Goal: Task Accomplishment & Management: Complete application form

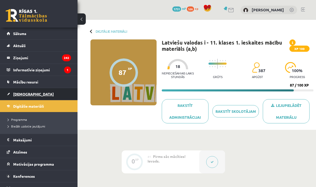
click at [31, 93] on link "[DEMOGRAPHIC_DATA]" at bounding box center [39, 94] width 64 height 12
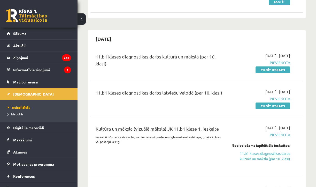
scroll to position [87, 0]
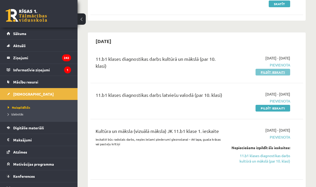
click at [262, 72] on link "Pildīt ieskaiti" at bounding box center [272, 72] width 35 height 7
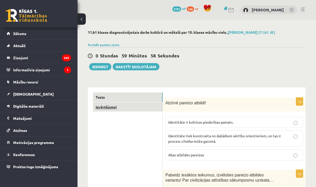
click at [107, 108] on link "Izvērtējums!" at bounding box center [127, 107] width 69 height 10
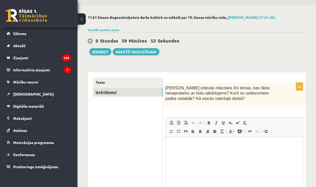
scroll to position [17, 0]
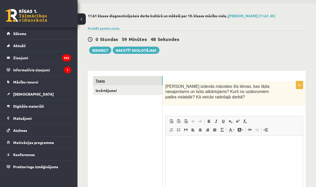
click at [107, 79] on link "Tests" at bounding box center [127, 81] width 69 height 10
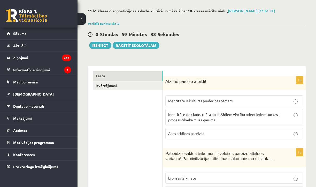
scroll to position [24, 0]
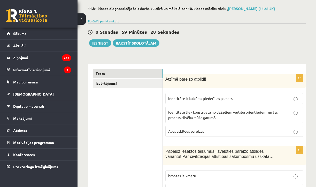
click at [202, 121] on label "Identitāte tiek konstruēta no dažādiem vērtību orientieriem, un tas ir process …" at bounding box center [234, 115] width 138 height 17
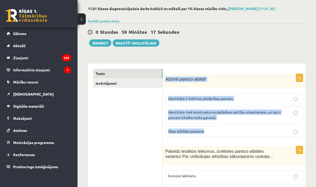
drag, startPoint x: 165, startPoint y: 77, endPoint x: 214, endPoint y: 131, distance: 73.2
click at [214, 131] on div "1p Atzīmē pareizo atbildi! Identitāte ir kultūras piederības pamats. Identitāte…" at bounding box center [234, 107] width 143 height 67
copy div "Atzīmē pareizo atbildi! Identitāte ir kultūras piederības pamats. Identitāte ti…"
click at [233, 133] on p "Abas atbildes pareizas" at bounding box center [234, 131] width 132 height 5
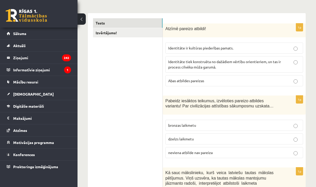
scroll to position [78, 0]
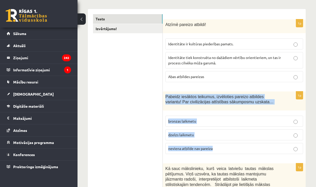
drag, startPoint x: 164, startPoint y: 94, endPoint x: 229, endPoint y: 154, distance: 88.0
click at [229, 154] on div "1p Pabeidz iesāktos teikumus, izvēloties pareizo atbildes variantu! Par civiliz…" at bounding box center [234, 125] width 143 height 67
copy div "Pabeidz iesāktos teikumus, izvēloties pareizo atbildes variantu! Par civilizāci…"
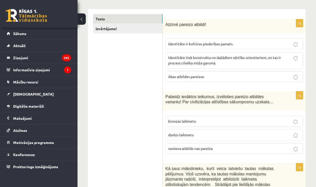
click at [210, 147] on span "neviena atbilde nav pareiza" at bounding box center [190, 148] width 44 height 5
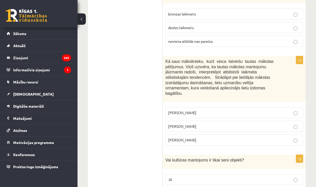
scroll to position [189, 0]
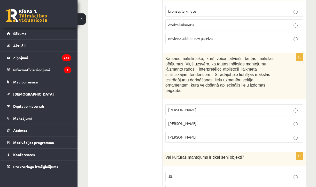
drag, startPoint x: 166, startPoint y: 56, endPoint x: 223, endPoint y: 139, distance: 101.1
click at [223, 139] on div "1p Kā sauc mākslinieku, kurš veica latviešu tautas mākslas pētījumus. Viņš uzsv…" at bounding box center [234, 99] width 143 height 93
copy div "Kā sauc mākslinieku, kurš veica latviešu tautas mākslas pētījumus. Viņš uzsvēra…"
click at [182, 123] on span "Jūlijs Madernieks" at bounding box center [182, 123] width 28 height 5
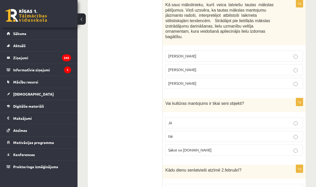
scroll to position [246, 0]
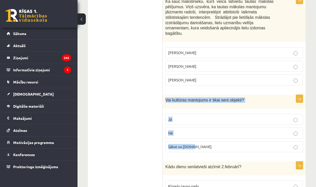
drag, startPoint x: 166, startPoint y: 96, endPoint x: 200, endPoint y: 148, distance: 62.3
click at [200, 148] on div "1p Vai kultūras mantojums ir tikai seni objekti? Jā Nē Sākot no 10.gs" at bounding box center [234, 126] width 143 height 62
copy div "Vai kultūras mantojums ir tikai seni objekti? Jā Nē Sākot no 10.gs"
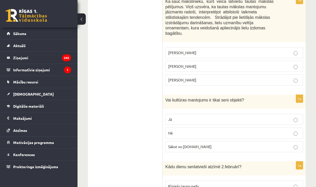
click at [195, 131] on p "Nē" at bounding box center [234, 133] width 132 height 5
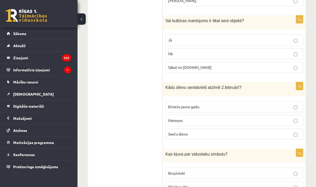
scroll to position [326, 0]
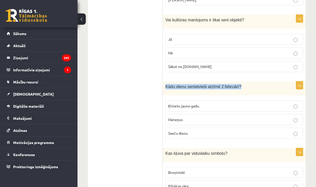
drag, startPoint x: 165, startPoint y: 83, endPoint x: 247, endPoint y: 84, distance: 82.0
click at [247, 84] on p "Kādu dienu senlatvieši atzīmē 2.februārī?" at bounding box center [221, 86] width 112 height 5
copy span "Kādu dienu senlatvieši atzīmē 2.februārī?"
click at [190, 136] on label "Sveču dienu" at bounding box center [234, 133] width 138 height 11
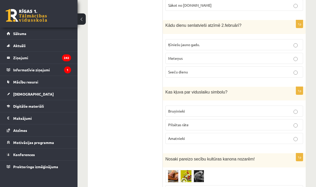
scroll to position [389, 0]
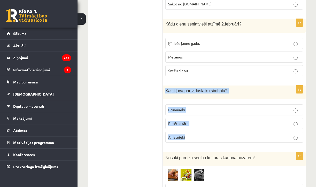
drag, startPoint x: 166, startPoint y: 88, endPoint x: 210, endPoint y: 141, distance: 68.7
click at [210, 141] on div "1p Kas kļuva par viduslaiku simbolu? Bruņinieki Pilsētas rāte Amatnieki" at bounding box center [234, 117] width 143 height 62
copy div "Kas kļuva par viduslaiku simbolu? Bruņinieki Pilsētas rāte Amatnieki"
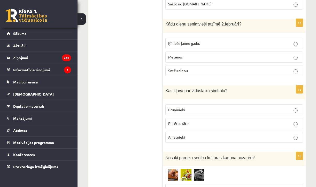
click at [180, 108] on span "Bruņinieki" at bounding box center [176, 110] width 17 height 5
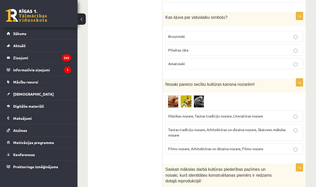
scroll to position [463, 0]
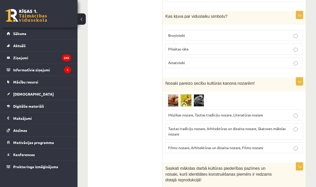
click at [184, 100] on img at bounding box center [184, 100] width 39 height 13
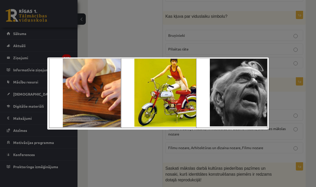
click at [163, 143] on div at bounding box center [158, 93] width 316 height 187
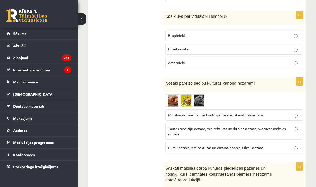
click at [180, 115] on span "Mūzikas nozare, Tautas tradīciju nozare, Literatūras nozare" at bounding box center [215, 115] width 95 height 5
click at [182, 99] on img at bounding box center [184, 100] width 39 height 13
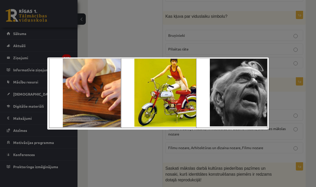
click at [155, 145] on div at bounding box center [158, 93] width 316 height 187
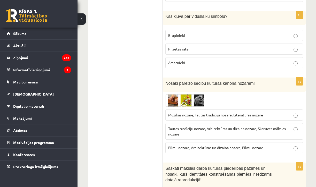
click at [174, 102] on img at bounding box center [184, 100] width 39 height 13
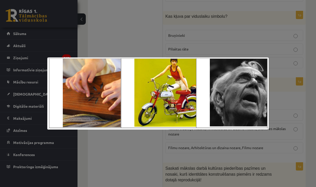
click at [140, 150] on div at bounding box center [158, 93] width 316 height 187
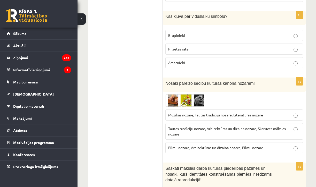
click at [179, 103] on img at bounding box center [184, 100] width 39 height 13
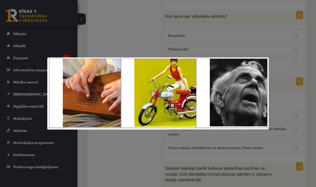
click at [163, 146] on div at bounding box center [158, 93] width 316 height 187
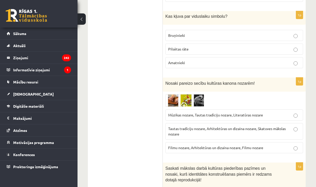
click at [189, 128] on span "Tautas tradīciju nozare, Arhitektūras un dizaina nozare, Skatuves mākslas nozare" at bounding box center [226, 131] width 117 height 10
click at [190, 102] on img at bounding box center [184, 100] width 39 height 13
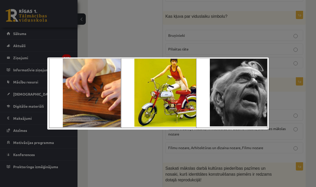
click at [165, 150] on div at bounding box center [158, 93] width 316 height 187
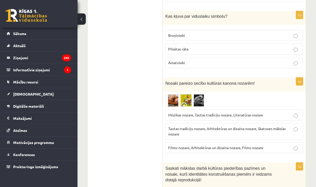
click at [184, 104] on span at bounding box center [185, 107] width 8 height 8
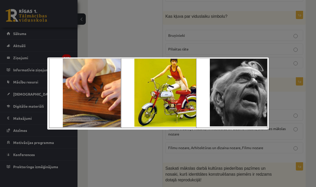
click at [154, 142] on div at bounding box center [158, 93] width 316 height 187
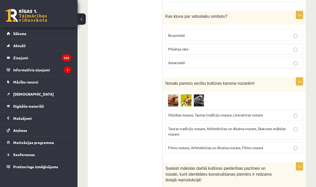
click at [188, 98] on img at bounding box center [184, 100] width 39 height 13
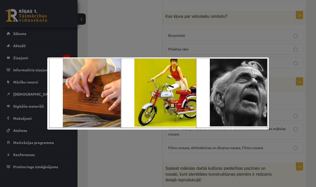
click at [146, 159] on div at bounding box center [158, 93] width 316 height 187
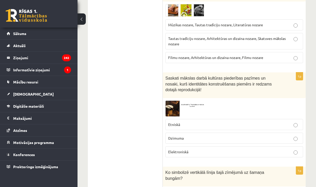
scroll to position [554, 0]
click at [176, 109] on img at bounding box center [184, 109] width 39 height 16
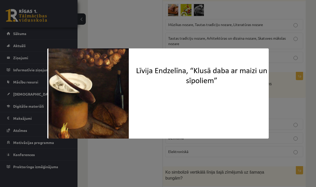
click at [147, 170] on div at bounding box center [158, 93] width 316 height 187
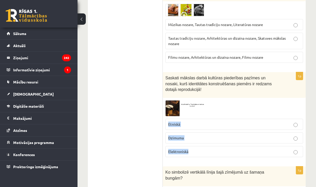
drag, startPoint x: 168, startPoint y: 119, endPoint x: 203, endPoint y: 154, distance: 49.4
click at [203, 154] on fieldset "Etniskā Dzimuma Elektroniskā" at bounding box center [234, 137] width 138 height 43
copy fieldset "Etniskā Dzimuma Elektroniskā"
click at [183, 103] on img at bounding box center [184, 109] width 39 height 16
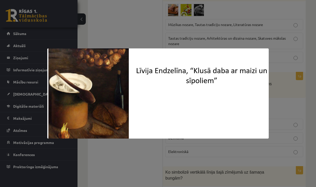
click at [151, 149] on div at bounding box center [158, 93] width 316 height 187
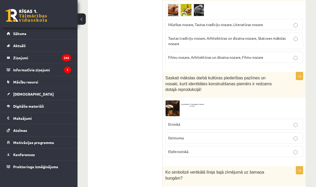
click at [171, 122] on span "Etniskā" at bounding box center [174, 124] width 12 height 5
click at [182, 101] on img at bounding box center [184, 109] width 39 height 16
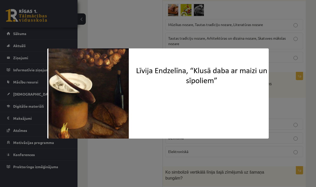
click at [137, 152] on div at bounding box center [158, 93] width 316 height 187
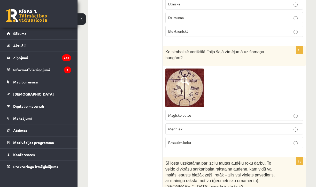
scroll to position [690, 0]
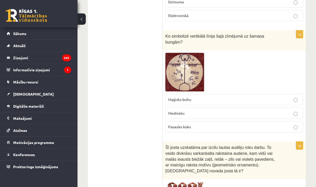
click at [195, 82] on img at bounding box center [184, 72] width 39 height 39
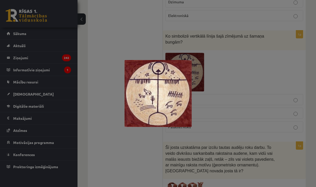
click at [218, 79] on div at bounding box center [158, 93] width 316 height 187
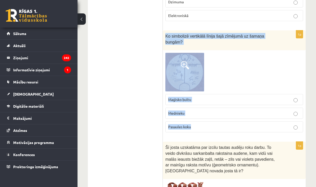
drag, startPoint x: 165, startPoint y: 31, endPoint x: 210, endPoint y: 130, distance: 108.9
click at [210, 130] on div "1p Ko simbolizē vertikālā līnija šajā zīmējumā uz šamaņa bungām? Maģisko bultu …" at bounding box center [234, 83] width 143 height 106
copy div "Ko simbolizē vertikālā līnija šajā zīmējumā uz šamaņa bungām? Maģisko bultu Med…"
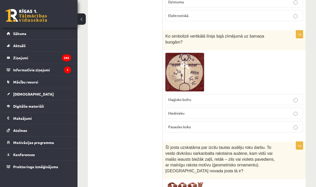
click at [199, 126] on p "Pasaules koku" at bounding box center [234, 126] width 132 height 5
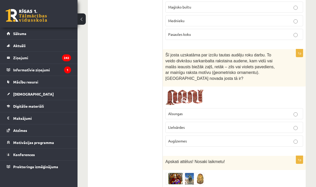
scroll to position [783, 0]
click at [199, 92] on img at bounding box center [184, 97] width 39 height 17
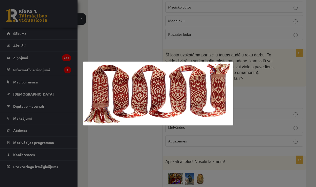
click at [254, 90] on div at bounding box center [158, 93] width 316 height 187
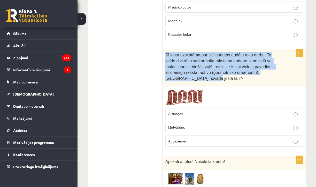
drag, startPoint x: 165, startPoint y: 49, endPoint x: 207, endPoint y: 76, distance: 49.4
click at [207, 76] on p "Šī josta uzskatāma par izcilu tautas audēju roku darbu. To veido divkrāsu sarka…" at bounding box center [221, 66] width 112 height 29
copy span "Šī josta uzskatāma par izcilu tautas audēju roku darbu. To veido divkrāsu sarka…"
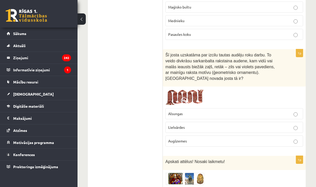
click at [181, 125] on span "Lielvārdes" at bounding box center [176, 127] width 17 height 5
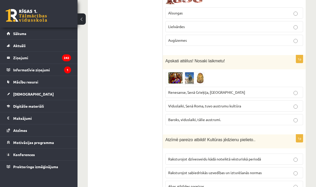
scroll to position [886, 0]
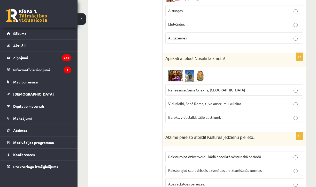
click at [183, 70] on img at bounding box center [184, 76] width 39 height 12
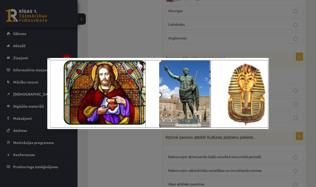
click at [193, 45] on div at bounding box center [158, 93] width 316 height 187
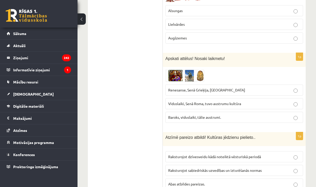
click at [201, 70] on img at bounding box center [184, 76] width 39 height 12
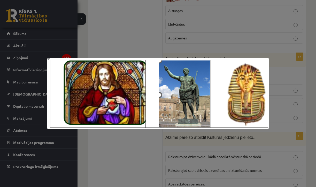
click at [209, 38] on div at bounding box center [158, 93] width 316 height 187
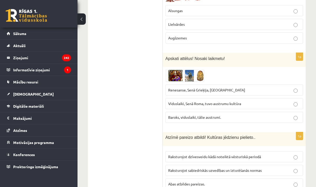
click at [212, 88] on span "Renesanse, Senā Grieķija, Ēģipte" at bounding box center [206, 90] width 77 height 5
click at [204, 72] on img at bounding box center [184, 76] width 39 height 12
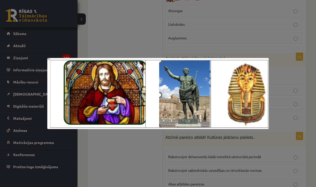
click at [236, 42] on div at bounding box center [158, 93] width 316 height 187
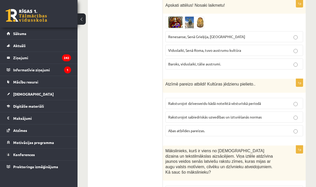
scroll to position [942, 0]
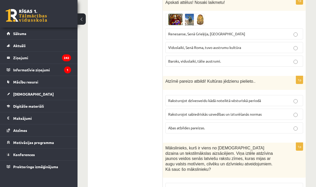
click at [190, 112] on p "Raksturojot sabiedriskās uzvedības un izturēšanās normas" at bounding box center [234, 114] width 132 height 5
click at [188, 126] on span "Abas atbildes pareizas." at bounding box center [186, 128] width 37 height 5
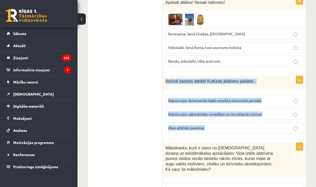
drag, startPoint x: 165, startPoint y: 77, endPoint x: 223, endPoint y: 126, distance: 75.1
click at [223, 126] on div "1p Atzīmē pareizo atbildi! Kultūras jēdzienu pielieto.. Raksturojot dzīvesveidu…" at bounding box center [234, 107] width 143 height 62
copy div "Atzīmē pareizo atbildi! Kultūras jēdzienu pielieto.. Raksturojot dzīvesveidu kā…"
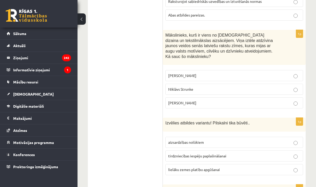
scroll to position [1054, 0]
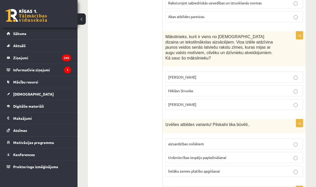
drag, startPoint x: 164, startPoint y: 29, endPoint x: 202, endPoint y: 101, distance: 81.1
click at [202, 101] on div "1p Mākslinieks, kurš ir viens no latviešu dizaina un tekstilmākslas aizsācējiem…" at bounding box center [234, 72] width 143 height 83
click at [194, 75] on p "Ansis Cīrulis" at bounding box center [234, 77] width 132 height 5
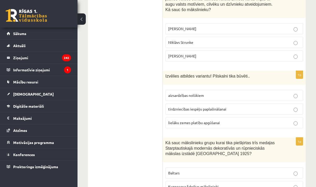
scroll to position [1115, 0]
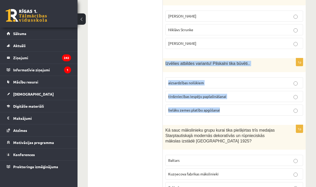
drag, startPoint x: 164, startPoint y: 58, endPoint x: 236, endPoint y: 104, distance: 85.2
click at [236, 104] on div "1p Izvēlies atbildes variantu! Pilskalni tika būvēti.. aizsardzības nolūkiem ti…" at bounding box center [234, 89] width 143 height 62
click at [131, 59] on ul "Tests Izvērtējums!" at bounding box center [128, 147] width 70 height 2339
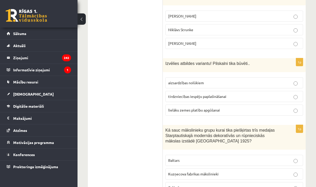
click at [170, 80] on p "aizsardzības nolūkiem" at bounding box center [234, 82] width 132 height 5
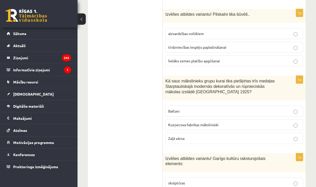
scroll to position [1188, 0]
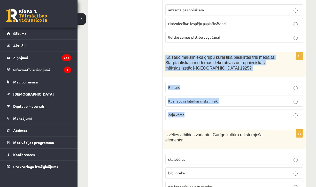
drag, startPoint x: 166, startPoint y: 51, endPoint x: 199, endPoint y: 110, distance: 68.1
click at [199, 110] on div "1p Kā sauc mākslinieku grupu kurai tika piešķirtas trīs medaļas Starptautiskajā…" at bounding box center [234, 88] width 143 height 72
click at [129, 73] on ul "Tests Izvērtējums!" at bounding box center [128, 74] width 70 height 2339
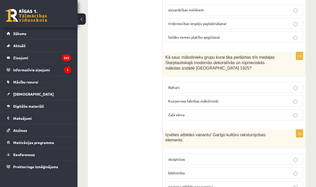
click at [172, 85] on span "Baltars" at bounding box center [173, 87] width 11 height 5
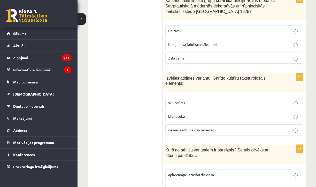
scroll to position [1245, 0]
click at [182, 124] on label "neviena atbilde nav pareiza" at bounding box center [234, 129] width 138 height 11
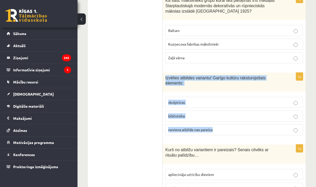
drag, startPoint x: 164, startPoint y: 69, endPoint x: 228, endPoint y: 127, distance: 86.0
click at [228, 127] on div "1p Izvēlies atbildes variantu! Garīgo kultūru raksturojošais elements: skulptūr…" at bounding box center [234, 106] width 143 height 67
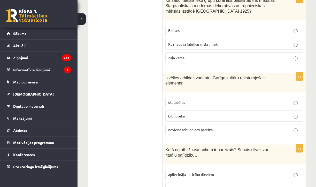
click at [153, 126] on ul "Tests Izvērtējums!" at bounding box center [128, 17] width 70 height 2339
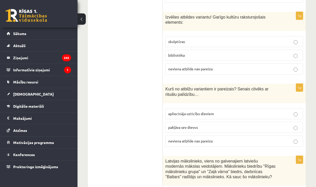
scroll to position [1318, 0]
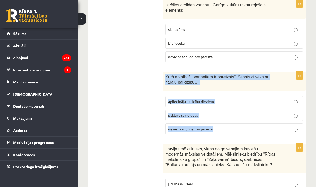
drag, startPoint x: 166, startPoint y: 71, endPoint x: 227, endPoint y: 123, distance: 80.7
click at [227, 123] on div "1p Kurš no atbilžu variantiem ir pareizais? Senais cilvēks ar rituālu palīdzību…" at bounding box center [234, 105] width 143 height 67
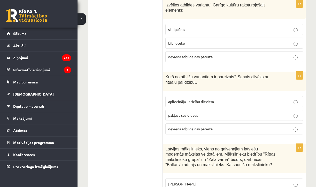
click at [192, 99] on span "apliecināja uzticību dieviem" at bounding box center [191, 101] width 46 height 5
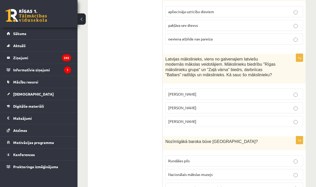
scroll to position [1408, 0]
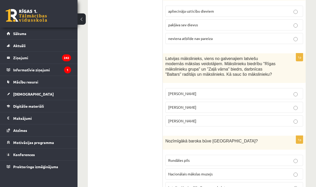
drag, startPoint x: 165, startPoint y: 52, endPoint x: 207, endPoint y: 119, distance: 79.1
click at [207, 119] on div "1p Latvijas mākslinieks, viens no galvenajiem latviešu modernās mākslas veidotā…" at bounding box center [234, 92] width 143 height 78
click at [163, 141] on div "Nozīmīgākā baroka būve Latvijā?" at bounding box center [234, 143] width 143 height 14
click at [189, 105] on p "Romāns Suta" at bounding box center [234, 107] width 132 height 5
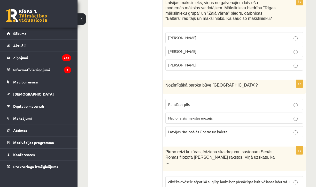
scroll to position [1465, 0]
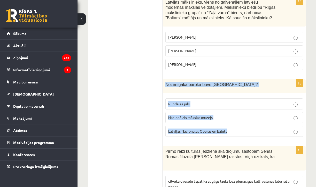
drag, startPoint x: 165, startPoint y: 77, endPoint x: 239, endPoint y: 129, distance: 90.5
click at [239, 129] on div "1p Nozīmīgākā baroka būve Latvijā? Rundāles pils Nacionālais mākslas muzejs Lat…" at bounding box center [234, 110] width 143 height 62
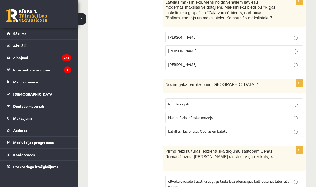
click at [187, 102] on span "Rundāles pils" at bounding box center [178, 104] width 21 height 5
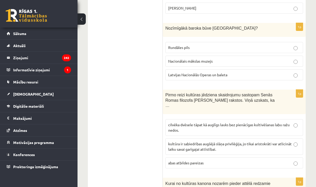
scroll to position [1522, 0]
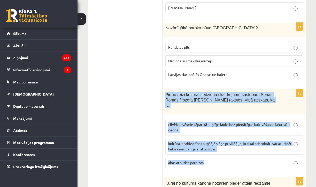
drag, startPoint x: 166, startPoint y: 87, endPoint x: 223, endPoint y: 154, distance: 88.2
click at [223, 154] on div "1p Pirmo reizi kultūras jēdziena skaidrojumu sastopam Senās Romas filozofa Cice…" at bounding box center [234, 131] width 143 height 83
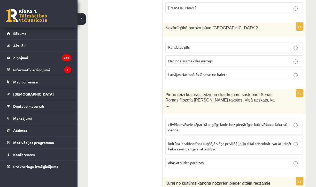
click at [202, 122] on span "cilvēka dvēsele tāpat kā auglīgs lauks bez pienācīgas kultivēšanas labu ražu ne…" at bounding box center [228, 127] width 121 height 10
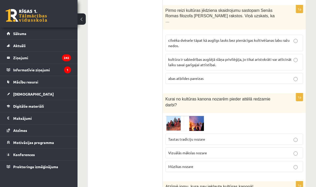
scroll to position [1608, 0]
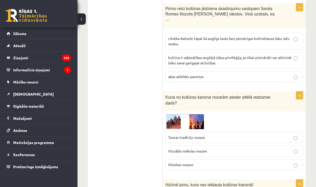
click at [202, 114] on img at bounding box center [184, 121] width 39 height 15
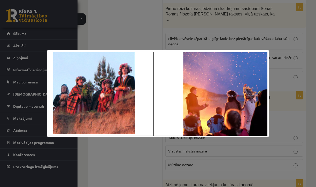
click at [155, 151] on div at bounding box center [158, 93] width 316 height 187
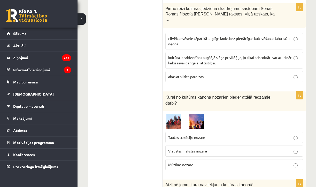
click at [195, 135] on span "Tautas tradīciju nozare" at bounding box center [186, 137] width 37 height 5
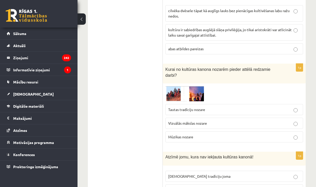
scroll to position [1636, 0]
click at [195, 86] on img at bounding box center [184, 93] width 39 height 15
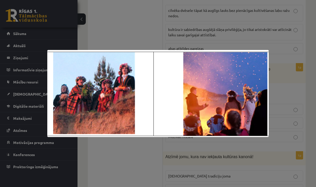
click at [125, 162] on div at bounding box center [158, 93] width 316 height 187
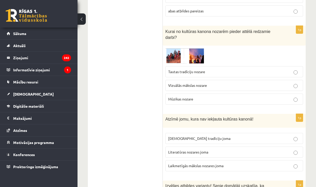
scroll to position [1692, 0]
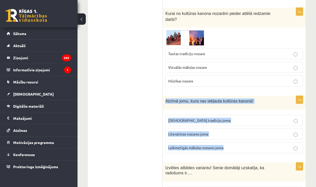
drag, startPoint x: 166, startPoint y: 87, endPoint x: 224, endPoint y: 137, distance: 76.8
click at [224, 137] on div "1p Atzīmē jomu, kura nav iekļauta kultūras kanonā! Tautas tradīciju joma Litera…" at bounding box center [234, 127] width 143 height 62
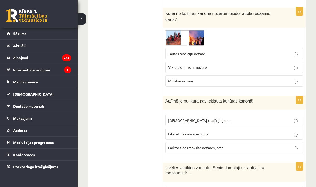
click at [169, 146] on span "Laikmetīgās mākslas nozares joma" at bounding box center [195, 148] width 55 height 5
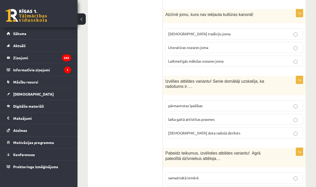
scroll to position [1779, 0]
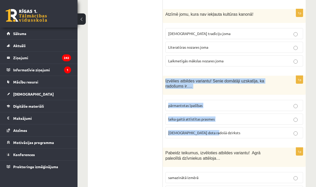
drag, startPoint x: 163, startPoint y: 66, endPoint x: 216, endPoint y: 125, distance: 79.3
click at [216, 125] on div "1p Izvēlies atbildes variantu! Senie domātāji uzskatīja, ka radošums ir…. pārma…" at bounding box center [234, 109] width 143 height 67
click at [220, 130] on p "dieva dota radošā dzirksts" at bounding box center [234, 132] width 132 height 5
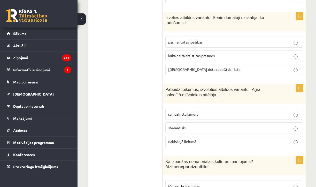
scroll to position [1844, 0]
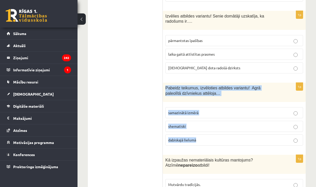
drag, startPoint x: 165, startPoint y: 73, endPoint x: 227, endPoint y: 131, distance: 84.4
click at [227, 131] on div "1p Pabeidz teikumus, izvēloties atbildes variantu! Agrā paleolītā dzīvniekus at…" at bounding box center [234, 116] width 143 height 67
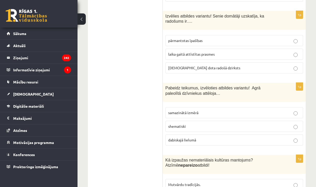
click at [184, 138] on span "dabiskajā lielumā" at bounding box center [182, 140] width 28 height 5
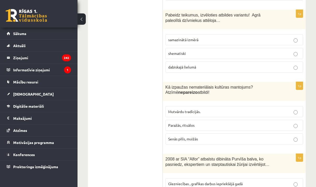
scroll to position [1917, 0]
click at [188, 136] on span "Senās pilīs, muižās" at bounding box center [183, 138] width 30 height 5
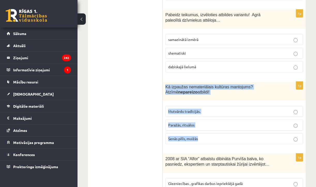
drag, startPoint x: 166, startPoint y: 71, endPoint x: 205, endPoint y: 123, distance: 65.0
click at [205, 123] on div "1p Kā izpaužas nemateriālais kultūras mantojums? Atzīmē nepareizo atbildi! Mutv…" at bounding box center [234, 115] width 143 height 67
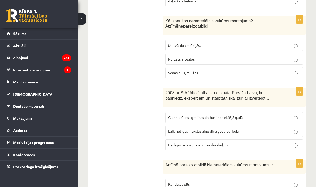
scroll to position [1984, 0]
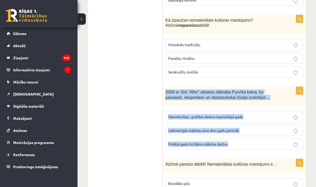
drag, startPoint x: 165, startPoint y: 76, endPoint x: 238, endPoint y: 129, distance: 90.6
click at [238, 129] on div "1p 2008 ar SIA “Alfor” atbalstu dibināta Purvīša balva, ko pasniedz, ekspertiem…" at bounding box center [234, 120] width 143 height 67
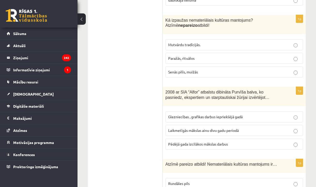
click at [173, 142] on span "Pēdējā gada izcilākos mākslas darbus" at bounding box center [198, 144] width 60 height 5
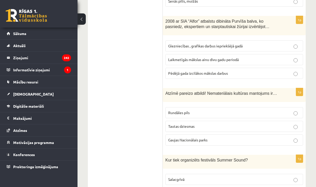
scroll to position [2073, 0]
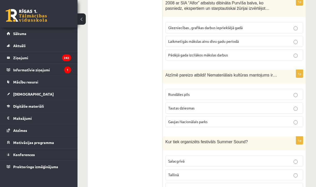
click at [204, 106] on p "Tautas dziesmas" at bounding box center [234, 108] width 132 height 5
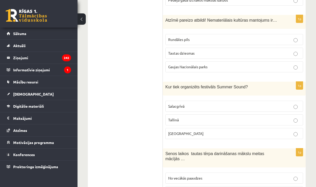
scroll to position [2129, 0]
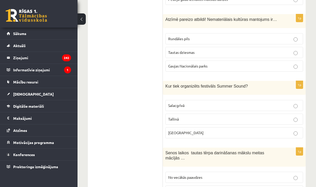
click at [179, 130] on p "Liepājā" at bounding box center [234, 132] width 132 height 5
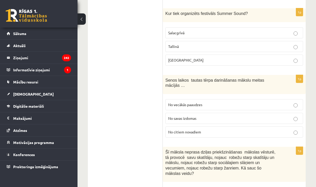
scroll to position [2202, 0]
click at [178, 102] on span "No vecākās paaudzes" at bounding box center [185, 104] width 34 height 5
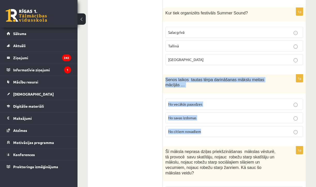
drag, startPoint x: 166, startPoint y: 70, endPoint x: 218, endPoint y: 130, distance: 80.1
click at [218, 130] on div "1p Senos laikos tautas tērpa darināšanas mākslu meitas mācījās … No vecākās paa…" at bounding box center [234, 108] width 143 height 67
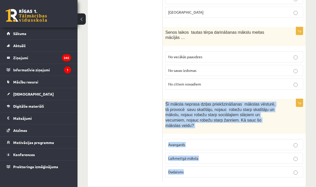
drag, startPoint x: 166, startPoint y: 93, endPoint x: 190, endPoint y: 163, distance: 73.8
click at [190, 163] on div "1p Šī māksla neprasa dziļas priekšzināšanas mākslas vēsturē, tā provocē savu sk…" at bounding box center [234, 140] width 143 height 83
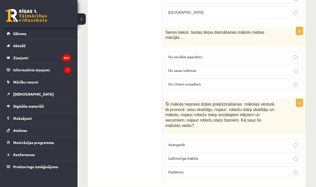
click at [189, 156] on span "Laikmetīgā māksla" at bounding box center [183, 158] width 30 height 5
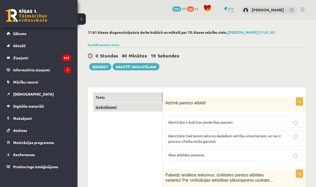
scroll to position [0, 0]
click at [116, 109] on link "Izvērtējums!" at bounding box center [127, 107] width 69 height 10
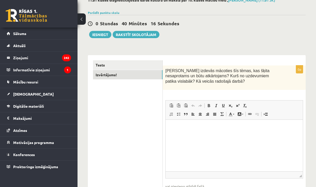
scroll to position [33, 0]
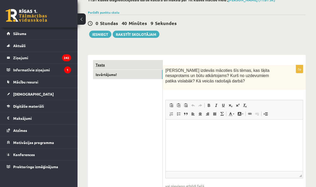
click at [106, 65] on link "Tests" at bounding box center [127, 65] width 69 height 10
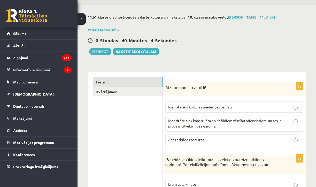
scroll to position [0, 0]
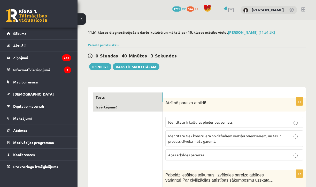
click at [114, 109] on link "Izvērtējums!" at bounding box center [127, 107] width 69 height 10
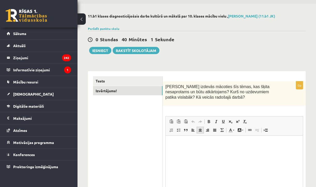
click at [198, 131] on span at bounding box center [200, 130] width 4 height 4
click at [179, 142] on p "Визуальный текстовый редактор, wiswyg-editor-user-answer-47434031962620" at bounding box center [234, 143] width 127 height 5
click at [172, 147] on html at bounding box center [233, 144] width 137 height 16
click at [192, 132] on link "По левому краю" at bounding box center [192, 130] width 7 height 7
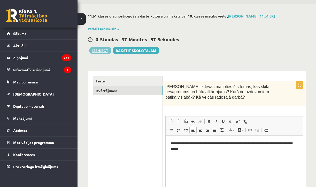
click at [103, 49] on button "Iesniegt" at bounding box center [100, 50] width 22 height 7
click at [96, 50] on button "Iesniegt" at bounding box center [100, 50] width 22 height 7
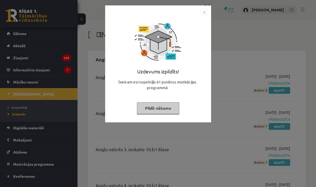
click at [153, 109] on button "Pildīt nākamo" at bounding box center [158, 108] width 42 height 12
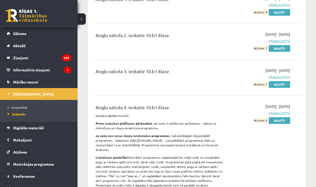
scroll to position [82, 0]
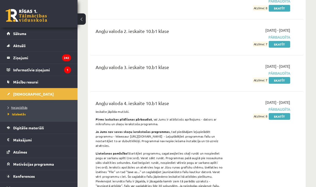
click at [25, 108] on span "Neizpildītās" at bounding box center [18, 108] width 20 height 4
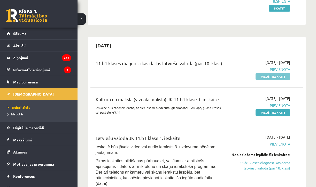
click at [268, 77] on link "Pildīt ieskaiti" at bounding box center [272, 76] width 35 height 7
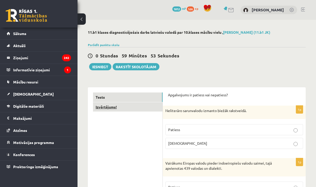
click at [110, 105] on link "Izvērtējums!" at bounding box center [127, 107] width 69 height 10
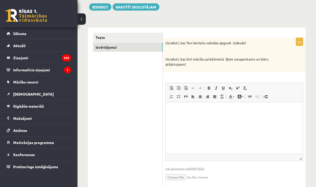
scroll to position [65, 0]
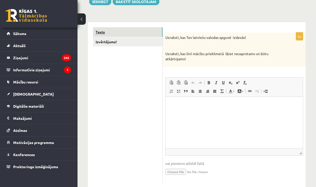
click at [105, 33] on link "Tests" at bounding box center [127, 32] width 69 height 10
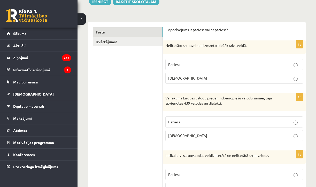
click at [183, 78] on p "Aplams" at bounding box center [234, 78] width 132 height 5
drag, startPoint x: 164, startPoint y: 44, endPoint x: 191, endPoint y: 80, distance: 45.3
click at [191, 80] on div "1p Neliterāro sarunvalodu izmanto biežāk rakstveidā. Patiess Aplams" at bounding box center [234, 64] width 143 height 47
copy div "Neliterāro sarunvalodu izmanto biežāk rakstveidā. Patiess Aplams"
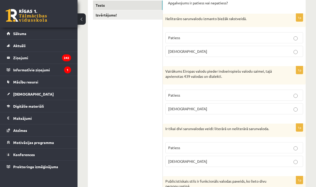
scroll to position [92, 0]
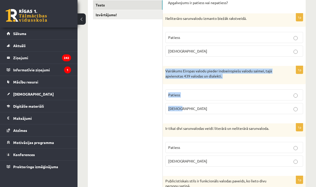
drag, startPoint x: 165, startPoint y: 69, endPoint x: 192, endPoint y: 107, distance: 46.5
click at [192, 107] on div "1p Vairākums Eiropas valodu pieder indoeiropiešu valodu saimei, tajā apvienotas…" at bounding box center [234, 92] width 143 height 52
copy div "Vairākums Eiropas valodu pieder indoeiropiešu valodu saimei, tajā apvienotas 43…"
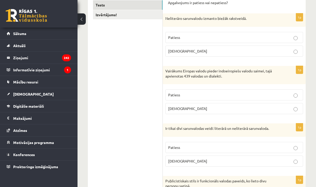
click at [176, 98] on label "Patiess" at bounding box center [234, 95] width 138 height 11
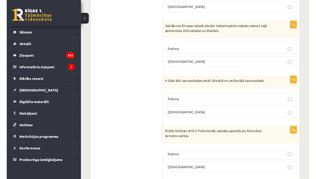
scroll to position [139, 0]
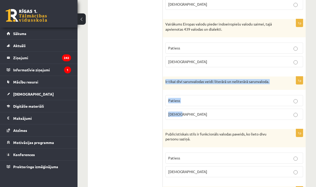
drag, startPoint x: 165, startPoint y: 79, endPoint x: 190, endPoint y: 113, distance: 42.5
click at [190, 113] on div "1p Ir tikai divi sarunvalodas veidi: literārā un neliterārā sarunvaloda. Paties…" at bounding box center [234, 100] width 143 height 47
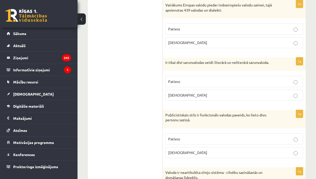
scroll to position [165, 0]
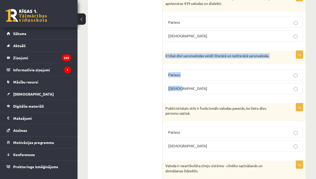
drag, startPoint x: 165, startPoint y: 55, endPoint x: 193, endPoint y: 94, distance: 48.2
click at [193, 94] on div "1p Ir tikai divi sarunvalodas veidi: literārā un neliterārā sarunvaloda. Paties…" at bounding box center [234, 74] width 143 height 47
copy div "Ir tikai divi sarunvalodas veidi: literārā un neliterārā sarunvaloda. Patiess A…"
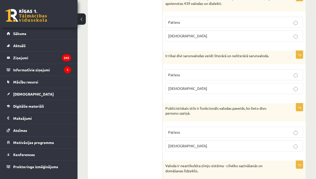
click at [188, 89] on p "Aplams" at bounding box center [234, 88] width 132 height 5
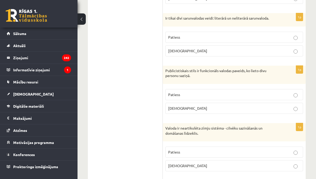
scroll to position [205, 0]
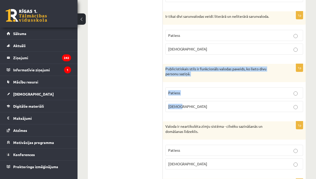
drag, startPoint x: 165, startPoint y: 67, endPoint x: 197, endPoint y: 109, distance: 53.2
click at [197, 109] on div "1p Publicistiskais stils ir funkcionāls valodas paveids, ko lieto divu personu …" at bounding box center [234, 90] width 143 height 52
copy div "Publicistiskais stils ir funkcionāls valodas paveids, ko lieto divu personu saz…"
click at [186, 107] on p "Aplams" at bounding box center [234, 106] width 132 height 5
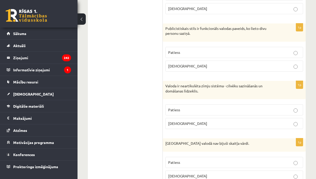
scroll to position [246, 0]
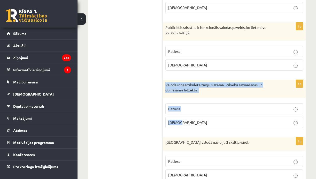
drag, startPoint x: 165, startPoint y: 84, endPoint x: 187, endPoint y: 128, distance: 49.6
click at [187, 128] on div "1p Valoda ir neartikulēta zīmju sistēma - cilvēku sazināšanās un domāšanas līdz…" at bounding box center [234, 106] width 143 height 52
copy div "Valoda ir neartikulēta zīmju sistēma - cilvēku sazināšanās un domāšanas līdzekl…"
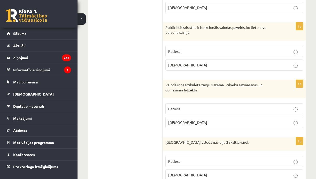
click at [190, 120] on p "Aplams" at bounding box center [234, 122] width 132 height 5
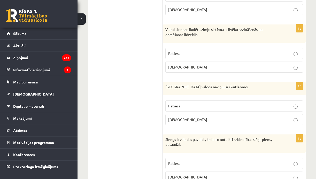
scroll to position [302, 0]
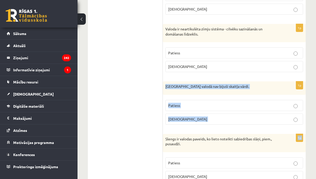
drag, startPoint x: 165, startPoint y: 84, endPoint x: 224, endPoint y: 128, distance: 73.7
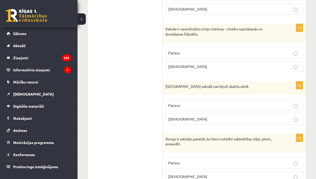
drag, startPoint x: 222, startPoint y: 126, endPoint x: 217, endPoint y: 123, distance: 6.5
click at [217, 123] on div "1p Pirmatnējā valodā nav bijuši skaitļa vārdi. Patiess Aplams" at bounding box center [234, 105] width 143 height 47
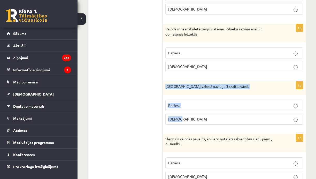
drag, startPoint x: 164, startPoint y: 84, endPoint x: 185, endPoint y: 116, distance: 38.1
click at [185, 116] on div "1p Pirmatnējā valodā nav bijuši skaitļa vārdi. Patiess Aplams" at bounding box center [234, 105] width 143 height 47
copy div "Pirmatnējā valodā nav bijuši skaitļa vārdi. Patiess Aplams"
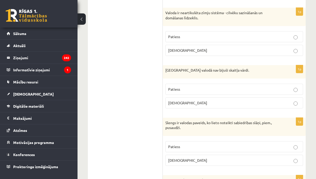
scroll to position [319, 0]
click at [181, 87] on p "Patiess" at bounding box center [234, 88] width 132 height 5
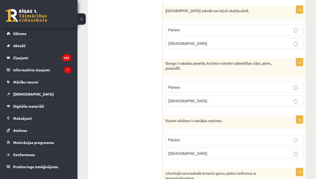
scroll to position [379, 0]
click at [178, 84] on span "Patiess" at bounding box center [174, 86] width 12 height 5
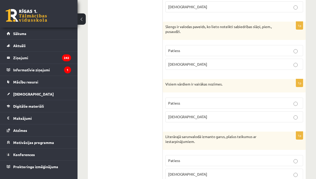
scroll to position [415, 0]
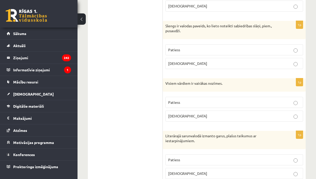
click at [184, 114] on p "Aplams" at bounding box center [234, 116] width 132 height 5
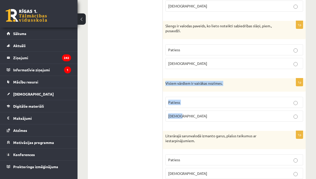
drag, startPoint x: 164, startPoint y: 81, endPoint x: 191, endPoint y: 118, distance: 45.9
click at [191, 118] on div "1p Visiem vārdiem ir vairākas nozīmes. Patiess Aplams" at bounding box center [234, 101] width 143 height 47
copy div "Visiem vārdiem ir vairākas nozīmes. Patiess Aplams"
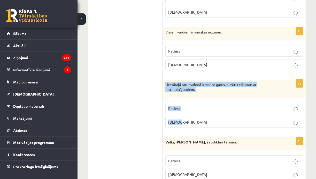
drag, startPoint x: 165, startPoint y: 82, endPoint x: 186, endPoint y: 128, distance: 50.2
click at [186, 128] on div "1p Literārajā sarunvalodā izmanto garus, plašus teikumus ar iestarpinājumiem. P…" at bounding box center [234, 106] width 143 height 52
copy div "Literārajā sarunvalodā izmanto garus, plašus teikumus ar iestarpinājumiem. Pati…"
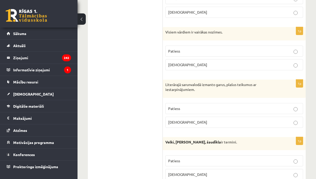
click at [187, 107] on p "Patiess" at bounding box center [234, 108] width 132 height 5
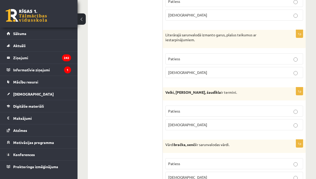
scroll to position [518, 0]
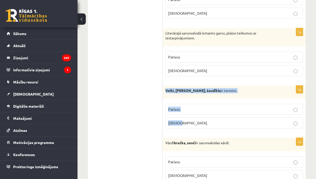
drag, startPoint x: 165, startPoint y: 87, endPoint x: 187, endPoint y: 123, distance: 42.2
click at [187, 123] on div "1p Velki, meti, šaudīkla ir termini. Patiess Aplams" at bounding box center [234, 109] width 143 height 47
copy div "Velki, meti, šaudīkla ir termini. Patiess Aplams"
click at [173, 109] on span "Patiess" at bounding box center [174, 109] width 12 height 5
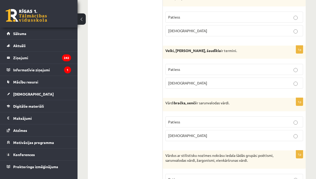
scroll to position [571, 0]
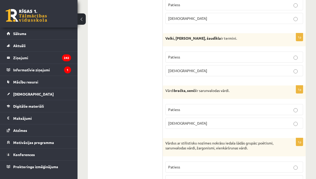
click at [176, 108] on span "Patiess" at bounding box center [174, 109] width 12 height 5
drag, startPoint x: 166, startPoint y: 86, endPoint x: 193, endPoint y: 120, distance: 43.4
click at [193, 120] on div "1p Vārdi bračka, senči ir sarunvalodas vārdi. Patiess Aplams" at bounding box center [234, 109] width 143 height 47
copy div "Vārdi bračka, senči ir sarunvalodas vārdi. Patiess Aplams"
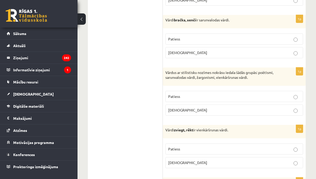
scroll to position [645, 0]
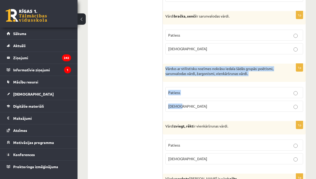
drag, startPoint x: 166, startPoint y: 64, endPoint x: 187, endPoint y: 103, distance: 44.0
click at [187, 103] on div "1p Vārdus ar stilistisku nozīmes nokrāsu iedala šādās grupās: poētismi, sarunva…" at bounding box center [234, 90] width 143 height 52
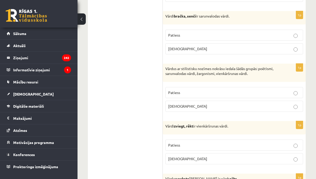
click at [176, 87] on label "Patiess" at bounding box center [234, 92] width 138 height 11
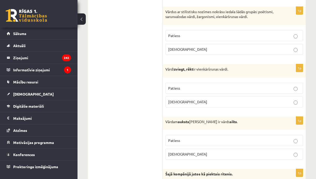
scroll to position [704, 0]
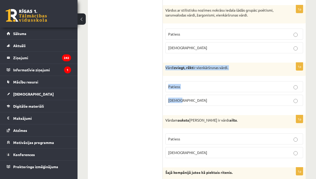
drag, startPoint x: 165, startPoint y: 65, endPoint x: 194, endPoint y: 101, distance: 46.2
click at [194, 101] on div "1p Vārdi zviegt, rēkt ir vienkāršrunas vārdi. Patiess Aplams" at bounding box center [234, 86] width 143 height 47
click at [186, 98] on p "Aplams" at bounding box center [234, 100] width 132 height 5
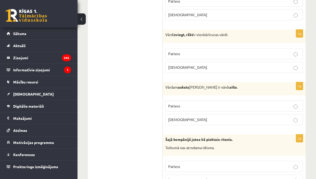
scroll to position [737, 0]
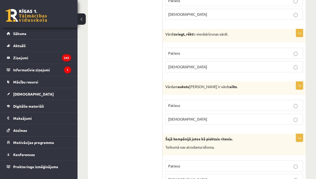
click at [187, 107] on label "Patiess" at bounding box center [234, 105] width 138 height 11
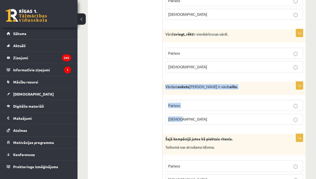
drag, startPoint x: 164, startPoint y: 84, endPoint x: 195, endPoint y: 115, distance: 43.6
click at [195, 115] on div "1p Vārdam auksts antonīms ir vārds silts . Patiess Aplams" at bounding box center [234, 105] width 143 height 47
click at [136, 81] on ul "Tests Izvērtējums!" at bounding box center [128, 180] width 70 height 1651
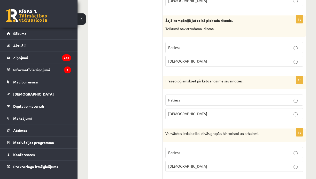
scroll to position [855, 0]
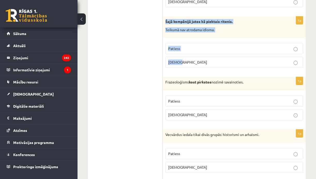
drag, startPoint x: 166, startPoint y: 17, endPoint x: 184, endPoint y: 60, distance: 47.1
click at [184, 60] on div "1p Šajā kompānijā jutos kā piektais ritenis. Teikumā nav atrodama idioma. Patie…" at bounding box center [234, 44] width 143 height 55
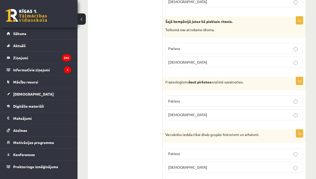
click at [126, 52] on ul "Tests Izvērtējums!" at bounding box center [128, 63] width 70 height 1651
click at [180, 60] on p "Aplams" at bounding box center [234, 62] width 132 height 5
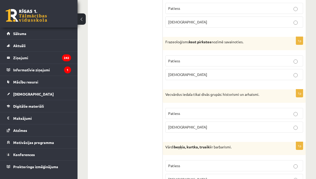
scroll to position [896, 0]
click at [176, 58] on span "Patiess" at bounding box center [174, 60] width 12 height 5
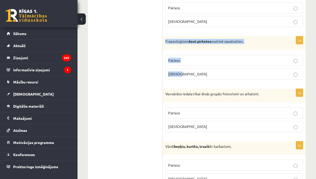
drag, startPoint x: 166, startPoint y: 38, endPoint x: 195, endPoint y: 77, distance: 49.1
click at [195, 77] on div "1p Frazeoloģisms kost pirkstos nozīmē savainoties. Patiess Aplams" at bounding box center [234, 59] width 143 height 47
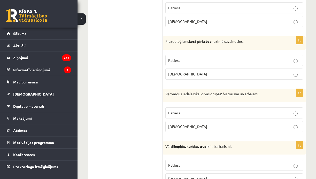
click at [133, 53] on ul "Tests Izvērtējums!" at bounding box center [128, 22] width 70 height 1651
click at [180, 71] on p "Aplams" at bounding box center [234, 73] width 132 height 5
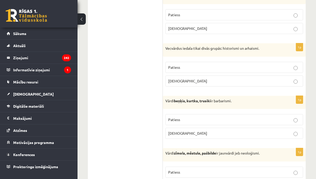
scroll to position [942, 0]
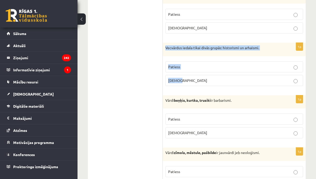
drag, startPoint x: 166, startPoint y: 44, endPoint x: 190, endPoint y: 79, distance: 42.2
click at [190, 79] on div "1p Vecvārdus iedala tikai divās grupās: historismi un arhaismi. Patiess Aplams" at bounding box center [234, 66] width 143 height 47
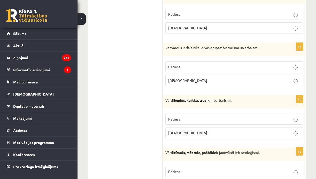
click at [170, 65] on p "Patiess" at bounding box center [234, 66] width 132 height 5
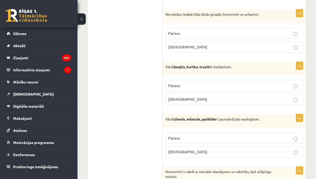
scroll to position [976, 0]
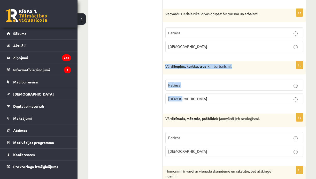
drag, startPoint x: 165, startPoint y: 62, endPoint x: 193, endPoint y: 95, distance: 43.0
click at [193, 95] on div "1p Vārdi beņķis, kurtka, trusiki ir barbarismi. Patiess Aplams" at bounding box center [234, 84] width 143 height 47
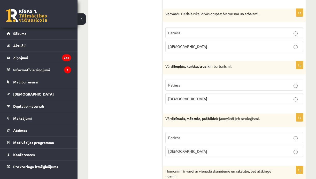
click at [174, 83] on span "Patiess" at bounding box center [174, 85] width 12 height 5
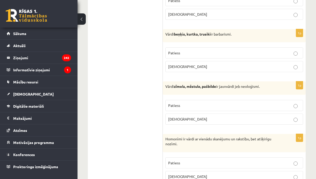
scroll to position [1011, 0]
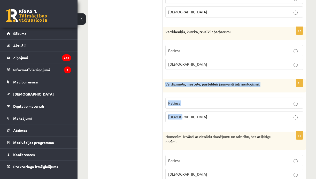
drag, startPoint x: 166, startPoint y: 79, endPoint x: 195, endPoint y: 116, distance: 47.3
click at [195, 116] on div "1p Vārdi zīmols, mēstule, pašbilde ir jaunvārdi jeb neoloģismi. Patiess Aplams" at bounding box center [234, 102] width 143 height 47
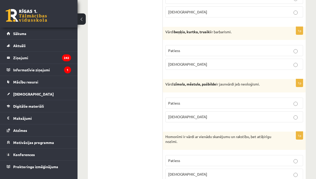
click at [192, 101] on p "Patiess" at bounding box center [234, 103] width 132 height 5
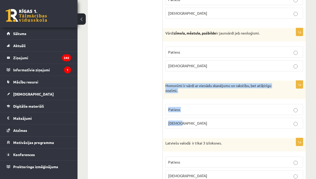
drag, startPoint x: 165, startPoint y: 82, endPoint x: 193, endPoint y: 122, distance: 49.6
click at [193, 122] on div "1p Homonīmi ir vārdi ar vienādu skanējumu un rakstību, bet atšķirīgu nozīmi. Pa…" at bounding box center [234, 107] width 143 height 52
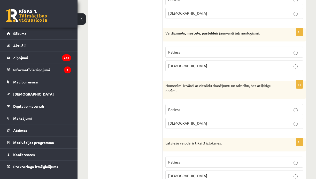
click at [173, 107] on span "Patiess" at bounding box center [174, 109] width 12 height 5
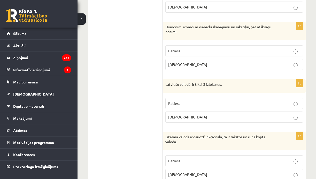
scroll to position [1122, 0]
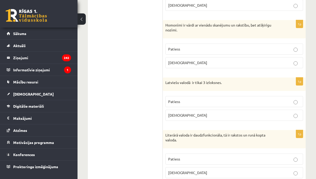
click at [176, 113] on span "Aplams" at bounding box center [187, 115] width 39 height 5
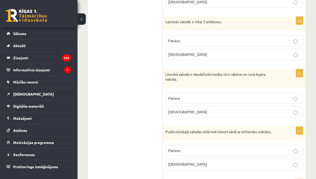
scroll to position [1185, 0]
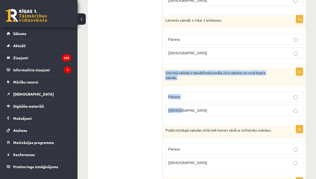
drag, startPoint x: 164, startPoint y: 68, endPoint x: 187, endPoint y: 109, distance: 47.5
click at [187, 109] on div "1p Literārā valoda ir daudzfunkcionāla, tā ir rakstos un runā kopta valoda. Pat…" at bounding box center [234, 94] width 143 height 52
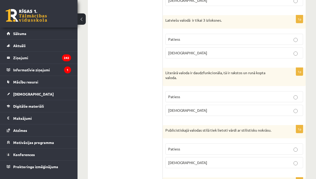
click at [197, 94] on p "Patiess" at bounding box center [234, 96] width 132 height 5
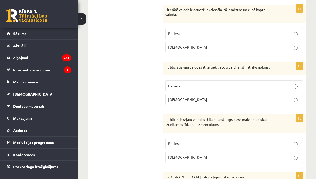
scroll to position [1249, 0]
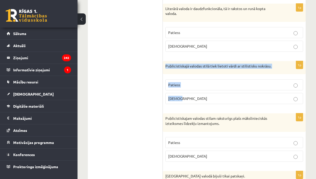
drag, startPoint x: 165, startPoint y: 60, endPoint x: 205, endPoint y: 96, distance: 53.7
click at [205, 96] on div "1p Publicistiskajā valodas stilā tiek lietoti vārdi ar stilistisku nokrāsu. Pat…" at bounding box center [234, 84] width 143 height 47
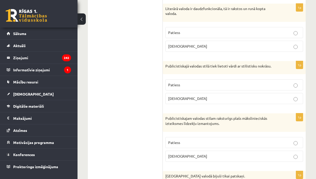
click at [177, 79] on label "Patiess" at bounding box center [234, 84] width 138 height 11
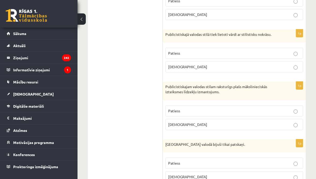
scroll to position [1281, 0]
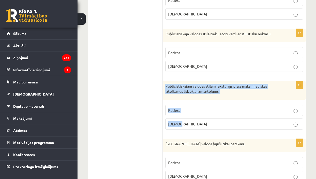
drag, startPoint x: 165, startPoint y: 81, endPoint x: 198, endPoint y: 119, distance: 50.0
click at [198, 119] on div "1p Publicistiskajam valodas stilam raksturīgs plašs mākslinieciskās izteiksmes …" at bounding box center [234, 107] width 143 height 52
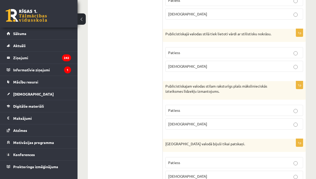
click at [177, 122] on span "Aplams" at bounding box center [187, 124] width 39 height 5
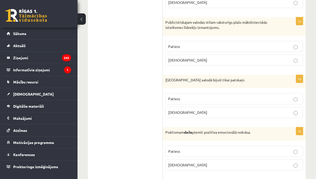
scroll to position [1346, 0]
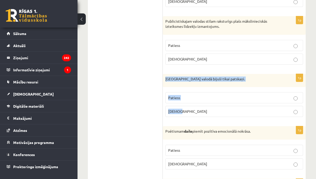
drag, startPoint x: 165, startPoint y: 74, endPoint x: 192, endPoint y: 111, distance: 46.5
click at [192, 111] on div "1p Pirmatnējā valodā bijuši tikai patskaņi. Patiess Aplams" at bounding box center [234, 97] width 143 height 47
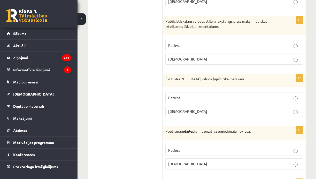
click at [178, 109] on span "Aplams" at bounding box center [187, 111] width 39 height 5
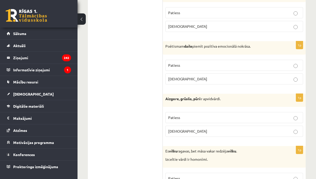
scroll to position [1432, 0]
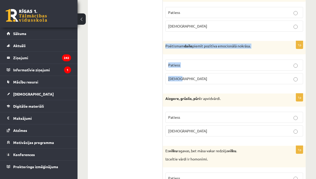
drag, startPoint x: 165, startPoint y: 40, endPoint x: 185, endPoint y: 74, distance: 39.8
click at [185, 74] on div "1p Poētismam daile piemīt pozītīva emocionālā nokrāsa. Patiess Aplams" at bounding box center [234, 64] width 143 height 47
click at [191, 60] on label "Patiess" at bounding box center [234, 65] width 138 height 11
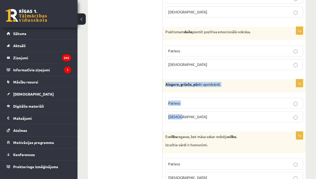
drag, startPoint x: 165, startPoint y: 78, endPoint x: 187, endPoint y: 113, distance: 41.7
click at [187, 112] on div "1p Aizgore, grūslis, pūri ir apvidvārdi. Patiess Aplams" at bounding box center [234, 102] width 143 height 47
click at [168, 98] on label "Patiess" at bounding box center [234, 103] width 138 height 11
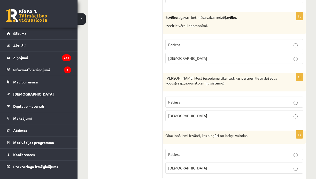
scroll to position [1566, 0]
click at [182, 149] on label "Patiess" at bounding box center [234, 154] width 138 height 11
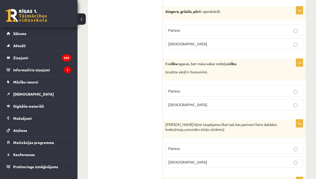
scroll to position [1519, 0]
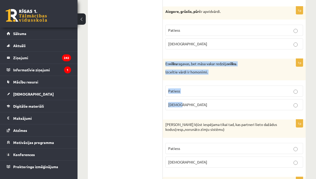
drag, startPoint x: 165, startPoint y: 58, endPoint x: 198, endPoint y: 107, distance: 59.1
click at [198, 107] on div "1p Es vilku ragavas, bet māsa vakar redzēja vilku . Izceltie vārdi ir homonīmi.…" at bounding box center [234, 86] width 143 height 55
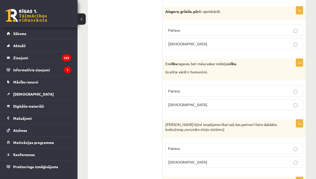
click at [164, 120] on div "Saziņa kļūst iespējama tikai tad, kas partneri lieto dažādus kodus(resp.,norunā…" at bounding box center [234, 129] width 143 height 18
click at [174, 89] on span "Patiess" at bounding box center [174, 91] width 12 height 5
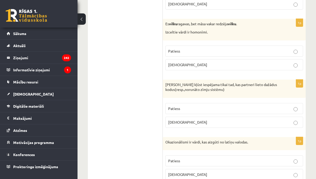
scroll to position [1563, 0]
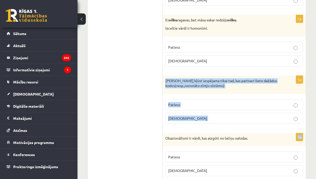
drag, startPoint x: 166, startPoint y: 73, endPoint x: 233, endPoint y: 122, distance: 83.4
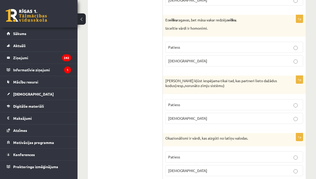
click at [183, 116] on p "Aplams" at bounding box center [234, 118] width 132 height 5
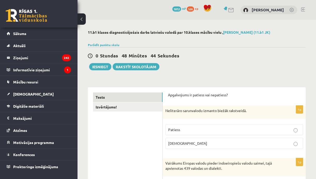
scroll to position [0, 0]
click at [109, 109] on link "Izvērtējums!" at bounding box center [127, 107] width 69 height 10
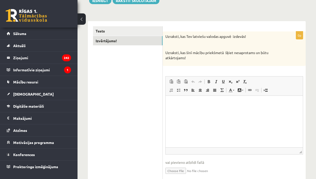
scroll to position [66, 0]
click at [206, 93] on link "По правому краю" at bounding box center [207, 90] width 7 height 7
click at [191, 90] on span at bounding box center [193, 90] width 4 height 4
click at [190, 103] on p "Визуальный текстовый редактор, wiswyg-editor-user-answer-47433946108060" at bounding box center [234, 103] width 127 height 5
click at [205, 104] on p "**********" at bounding box center [234, 103] width 127 height 5
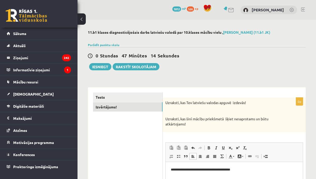
scroll to position [0, 0]
click at [95, 67] on button "Iesniegt" at bounding box center [100, 66] width 22 height 7
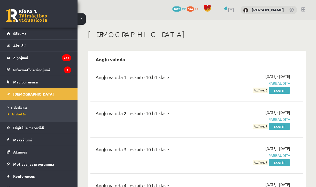
click at [17, 106] on span "Neizpildītās" at bounding box center [18, 108] width 20 height 4
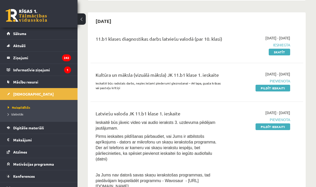
scroll to position [107, 0]
